Goal: Check status

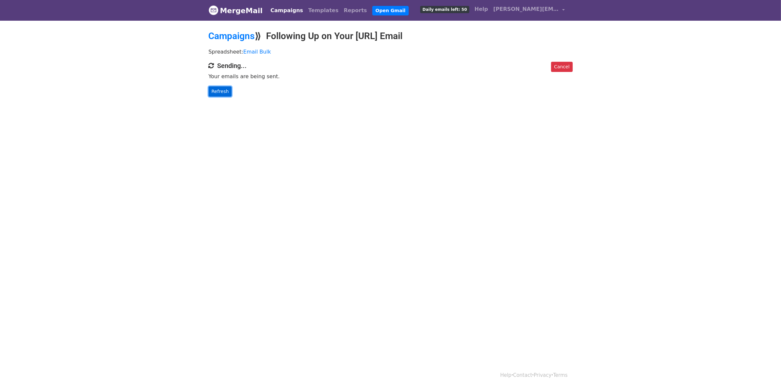
click at [222, 95] on link "Refresh" at bounding box center [220, 91] width 23 height 10
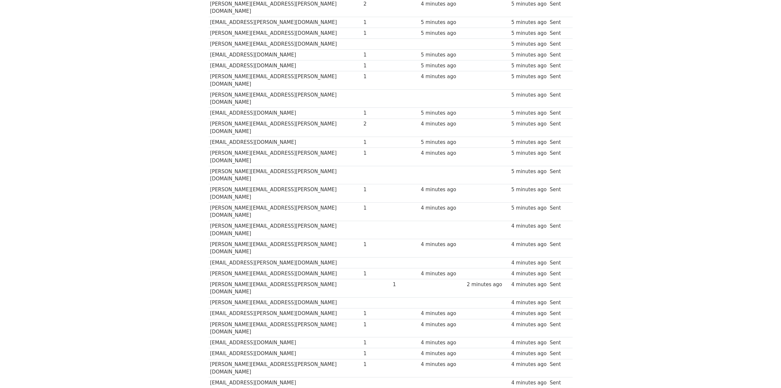
scroll to position [123, 0]
